Goal: Task Accomplishment & Management: Manage account settings

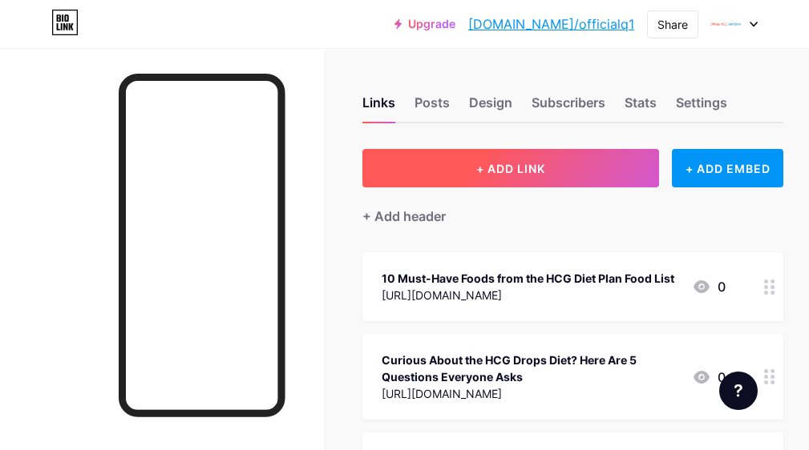
drag, startPoint x: 493, startPoint y: 161, endPoint x: 493, endPoint y: 171, distance: 9.6
click at [493, 171] on span "+ ADD LINK" at bounding box center [510, 169] width 69 height 14
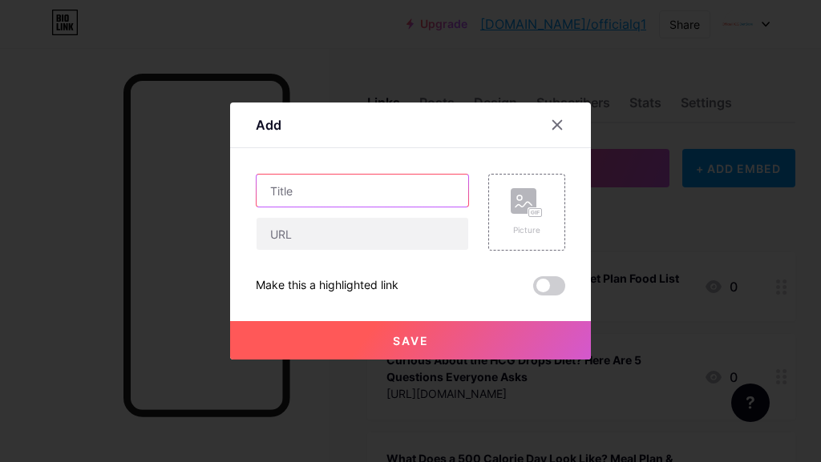
click at [303, 184] on input "text" at bounding box center [362, 191] width 212 height 32
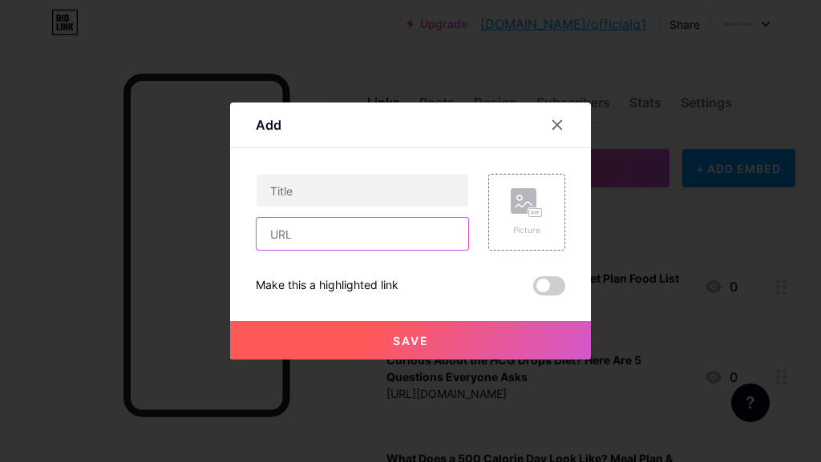
click at [321, 232] on input "text" at bounding box center [362, 234] width 212 height 32
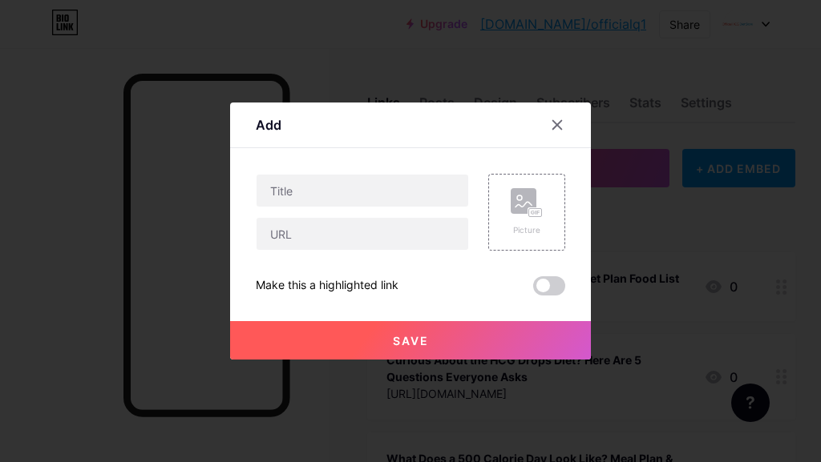
click at [287, 215] on div at bounding box center [362, 212] width 213 height 77
click at [301, 197] on input "text" at bounding box center [362, 191] width 212 height 32
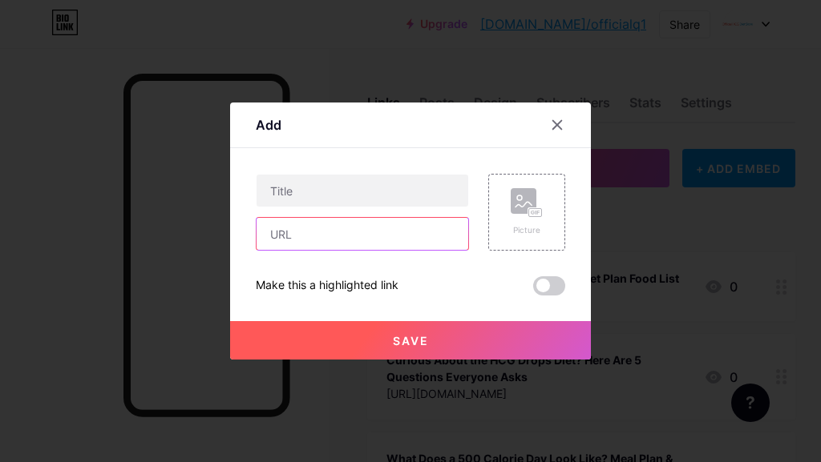
click at [293, 245] on input "text" at bounding box center [362, 234] width 212 height 32
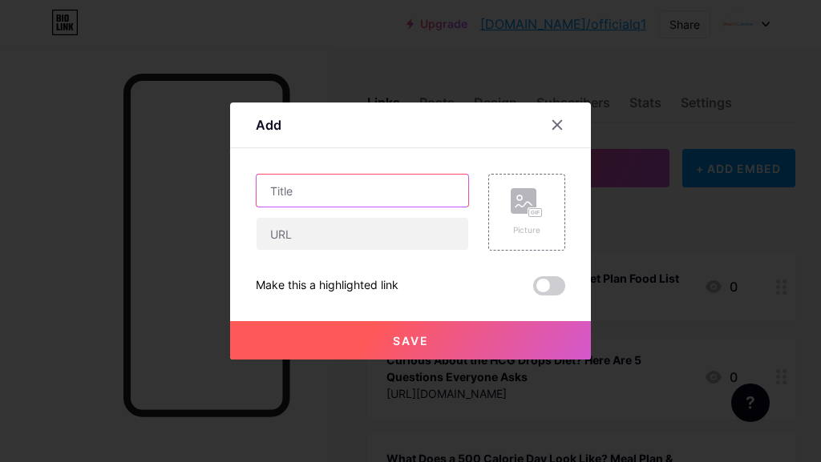
click at [336, 192] on input "text" at bounding box center [362, 191] width 212 height 32
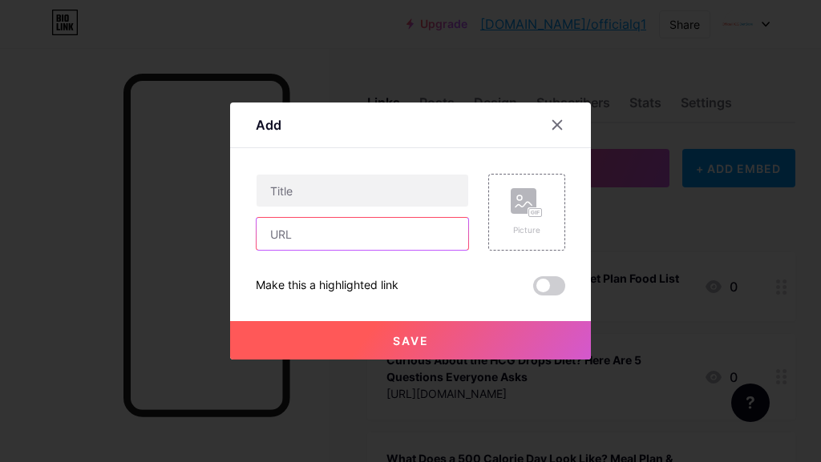
click at [261, 237] on input "text" at bounding box center [362, 234] width 212 height 32
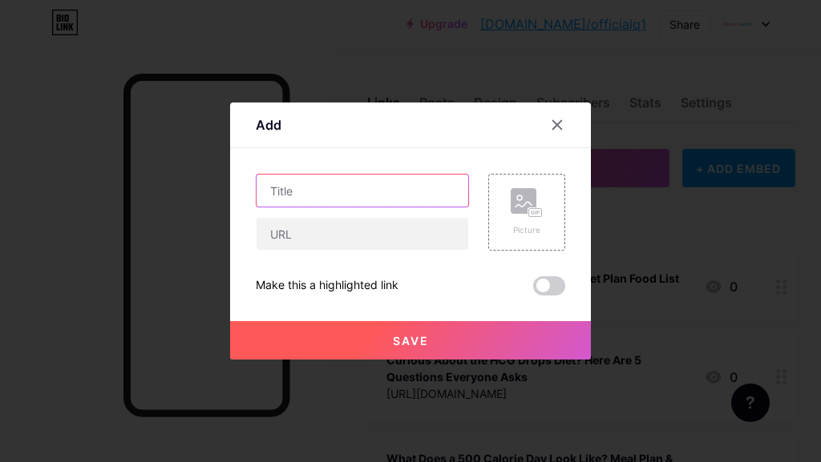
click at [301, 202] on input "text" at bounding box center [362, 191] width 212 height 32
click at [361, 188] on input "text" at bounding box center [362, 191] width 212 height 32
